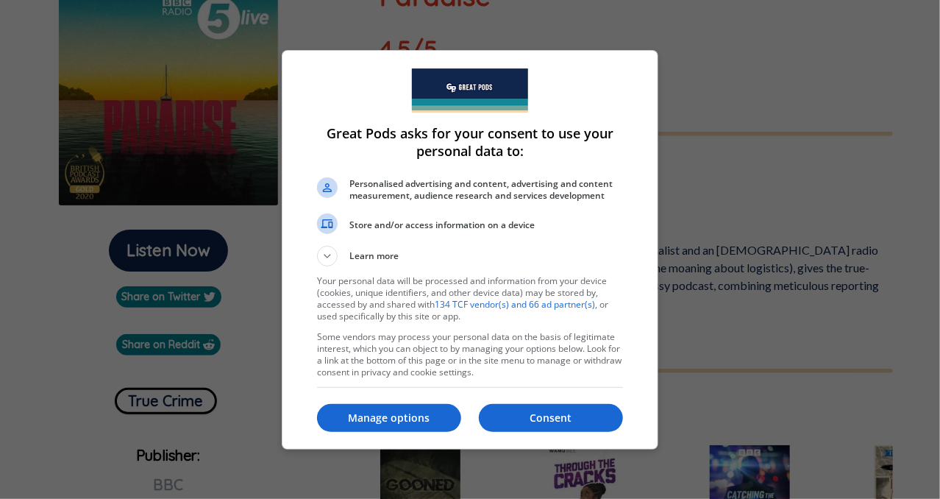
scroll to position [200, 0]
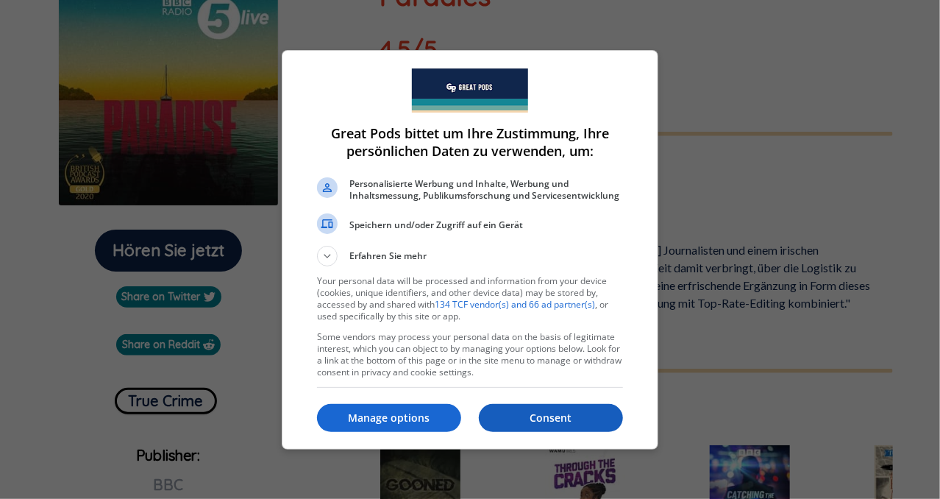
click at [567, 418] on p "Consent" at bounding box center [551, 417] width 144 height 15
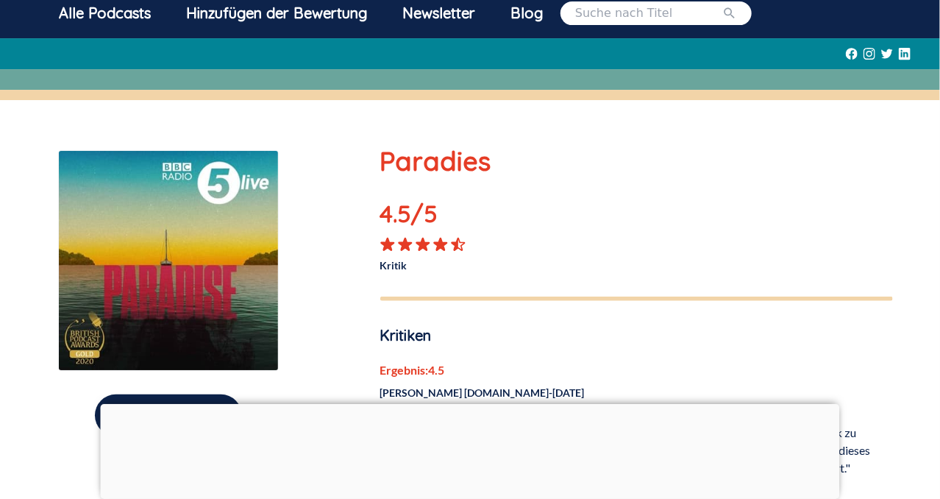
scroll to position [232, 0]
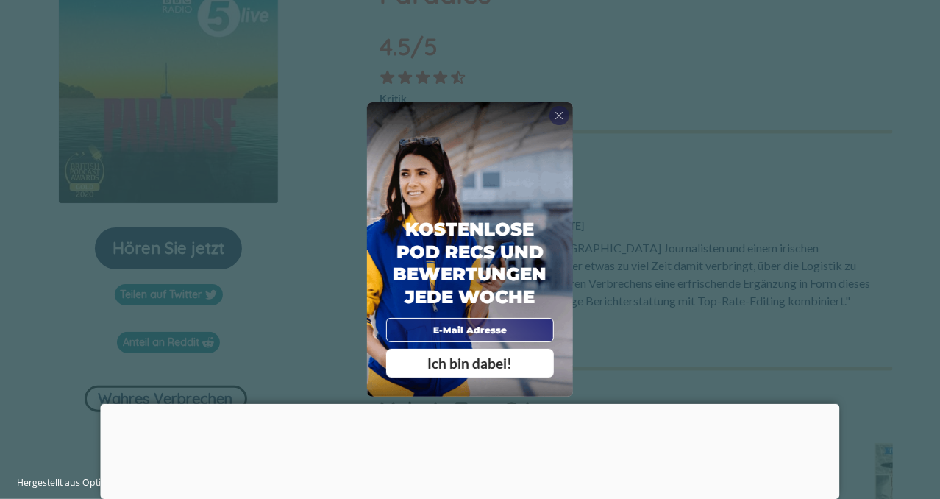
click at [520, 353] on div "Ich bin dabei!" at bounding box center [470, 363] width 168 height 29
click at [546, 110] on div "Kostenlose Pod Recs und Bewertungen jede Woche Ich bin dabei!" at bounding box center [470, 249] width 206 height 295
click at [560, 111] on span "X" at bounding box center [558, 115] width 9 height 13
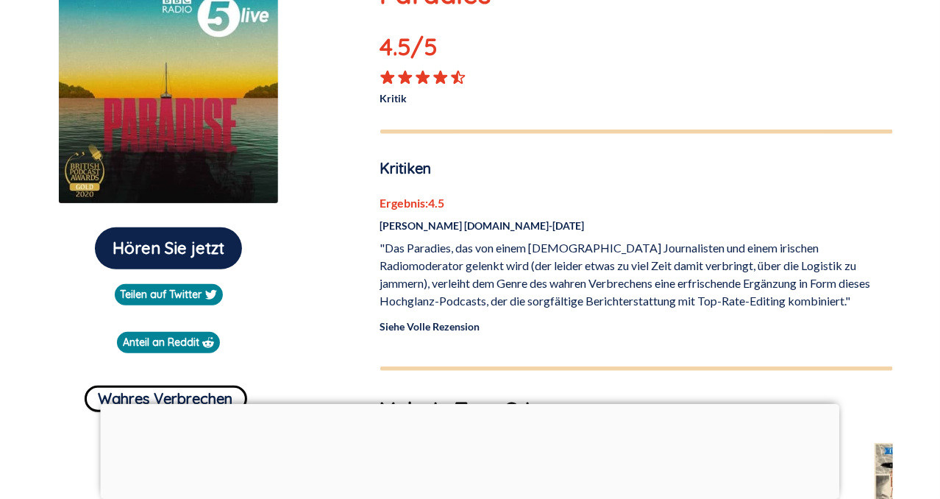
click at [460, 327] on link "Siehe Volle Rezension" at bounding box center [430, 326] width 100 height 12
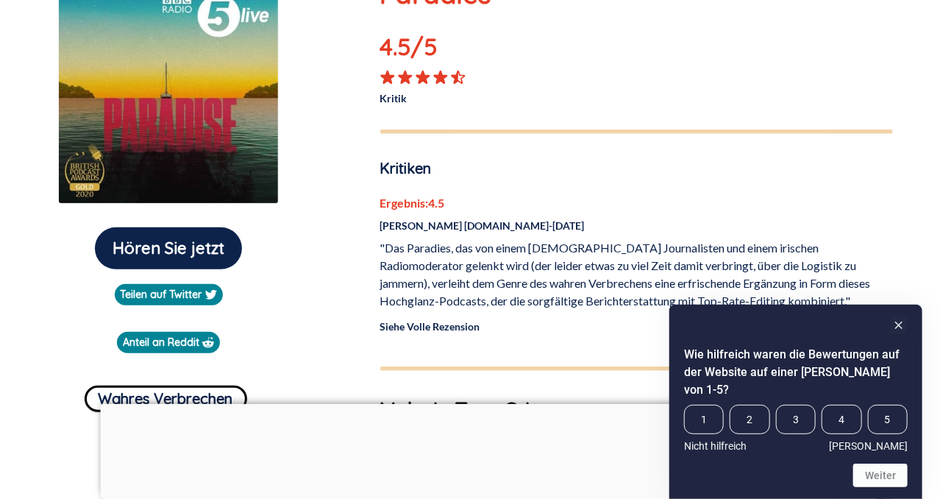
click at [910, 325] on div "Wie hilfreich waren die Bewertungen auf der Website auf einer [PERSON_NAME] von…" at bounding box center [795, 401] width 253 height 194
click at [902, 334] on rect "Versteckung" at bounding box center [899, 325] width 18 height 18
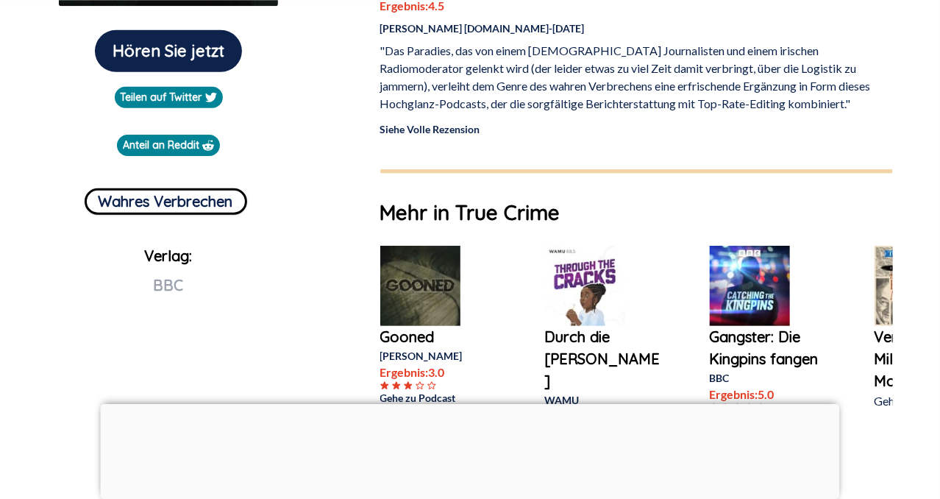
scroll to position [543, 0]
